Goal: Information Seeking & Learning: Learn about a topic

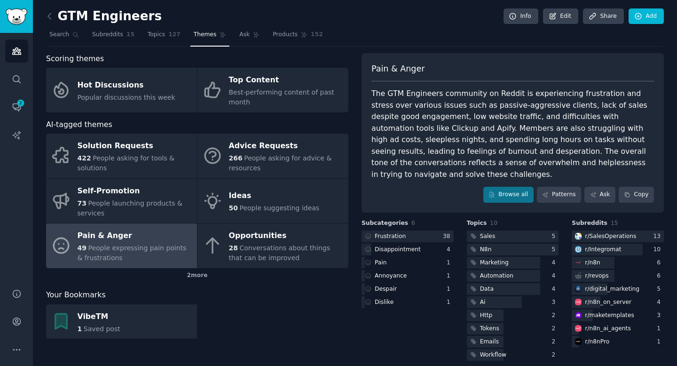
click at [152, 247] on span "People expressing pain points & frustrations" at bounding box center [132, 252] width 109 height 17
click at [506, 187] on link "Browse all" at bounding box center [508, 195] width 50 height 16
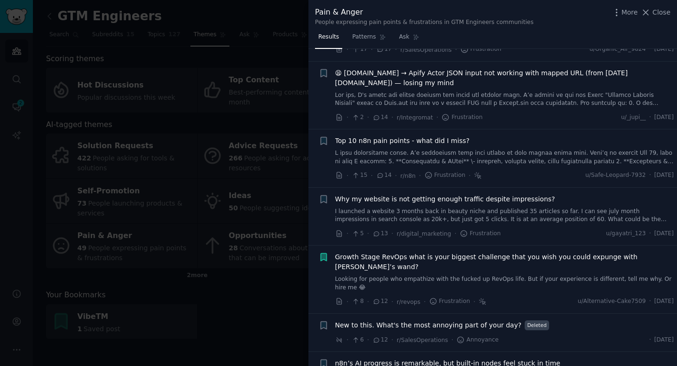
scroll to position [399, 0]
click at [487, 149] on link at bounding box center [504, 157] width 339 height 16
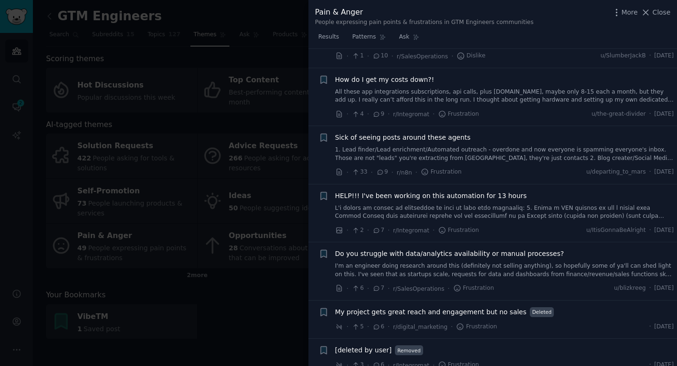
scroll to position [1183, 0]
click at [517, 203] on link at bounding box center [504, 211] width 339 height 16
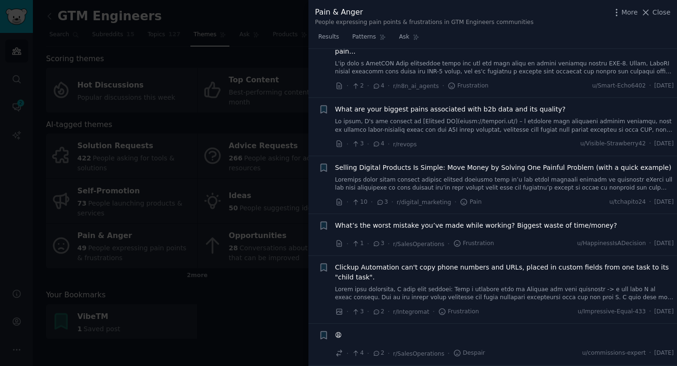
scroll to position [2264, 0]
click at [520, 229] on span "What’s the worst mistake you’ve made while working? Biggest waste of time/money?" at bounding box center [476, 224] width 282 height 10
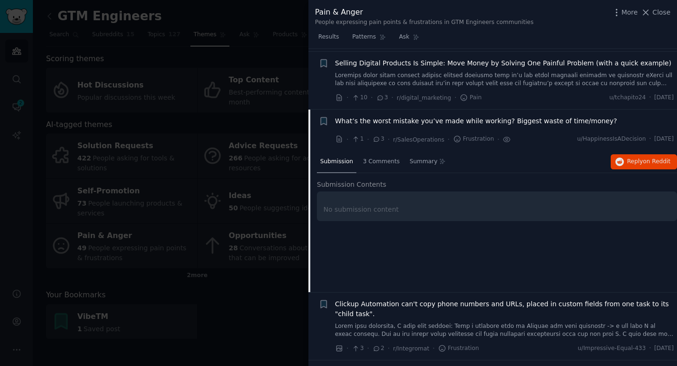
scroll to position [1677, 0]
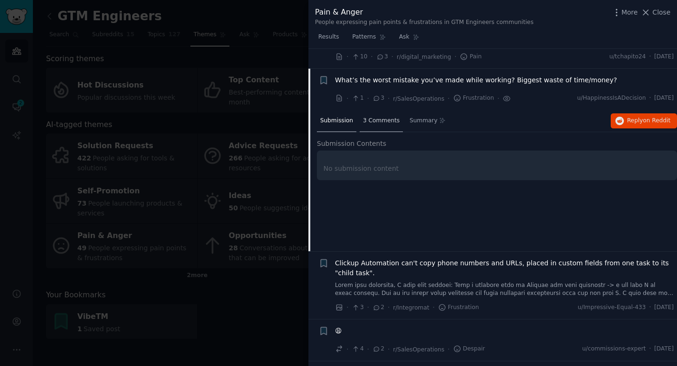
click at [382, 117] on span "3 Comments" at bounding box center [381, 121] width 37 height 8
